Goal: Find specific page/section: Find specific page/section

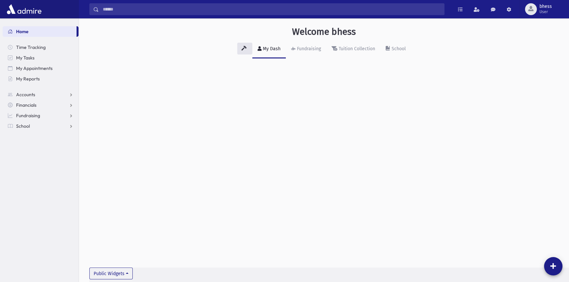
click at [29, 131] on nav "Home Time Tracking My Tasks My Appointments My Reports Accounts Accounts Accoun…" at bounding box center [39, 75] width 79 height 114
click at [28, 127] on span "School" at bounding box center [23, 126] width 14 height 6
click at [26, 135] on span "Students" at bounding box center [29, 137] width 18 height 6
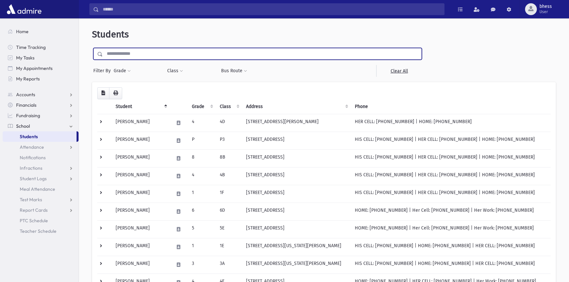
click at [130, 56] on input "text" at bounding box center [262, 54] width 319 height 12
type input "******"
click at [92, 48] on input "submit" at bounding box center [101, 52] width 18 height 9
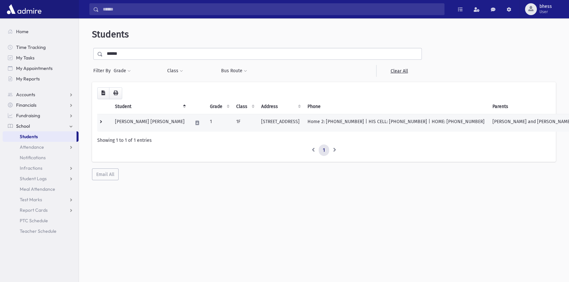
click at [291, 123] on td "[STREET_ADDRESS]" at bounding box center [280, 123] width 46 height 18
